Goal: Navigation & Orientation: Find specific page/section

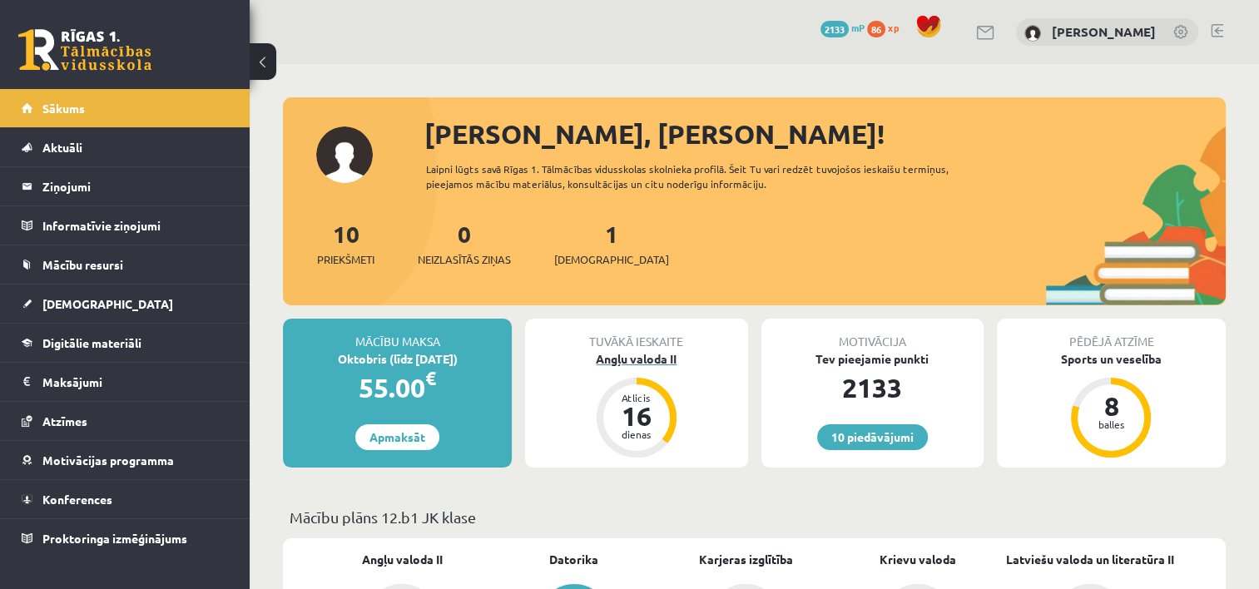
click at [619, 405] on div "16" at bounding box center [637, 416] width 50 height 27
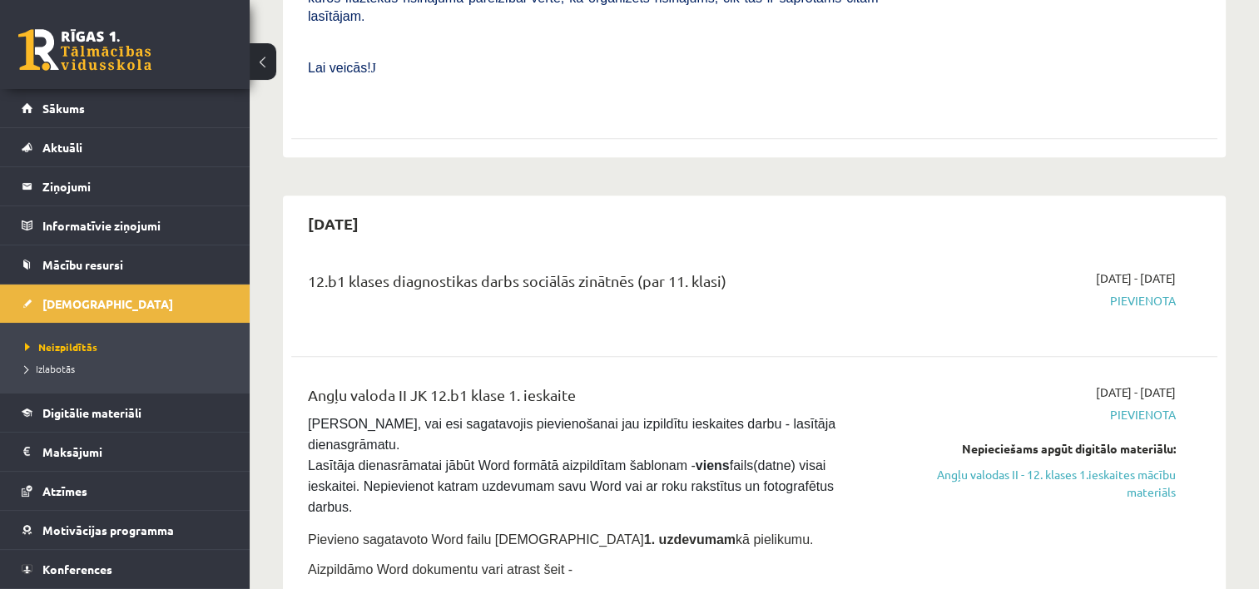
scroll to position [732, 0]
